Goal: Information Seeking & Learning: Check status

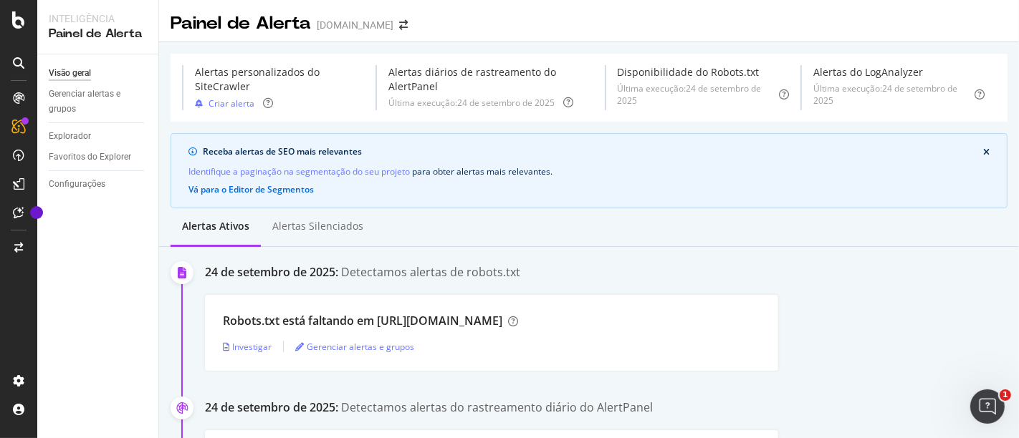
scroll to position [1035, 0]
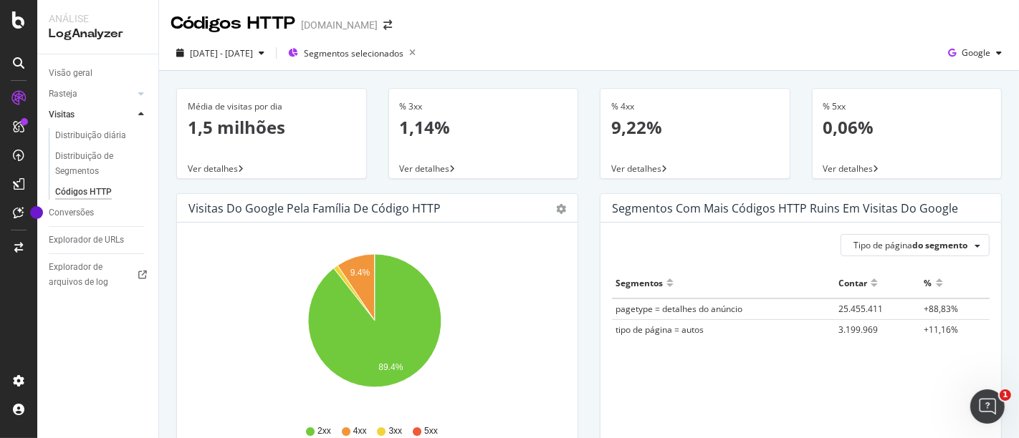
scroll to position [477, 0]
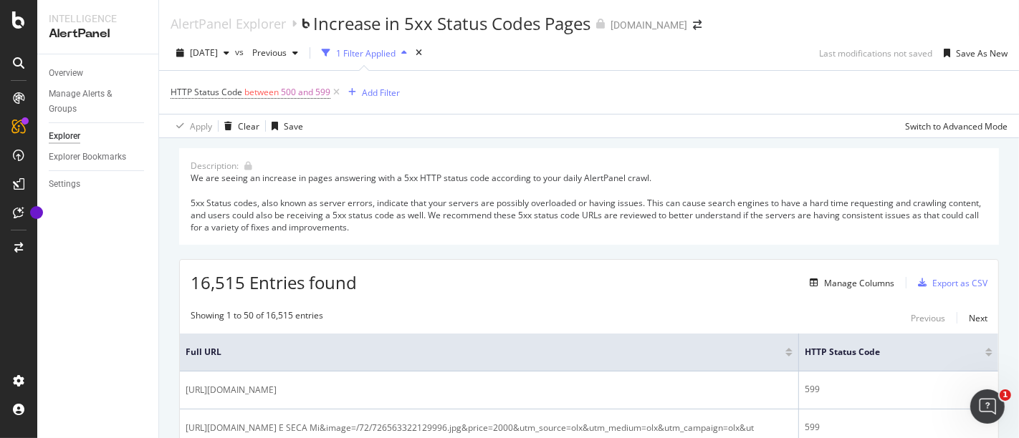
scroll to position [251, 0]
